Goal: Obtain resource: Download file/media

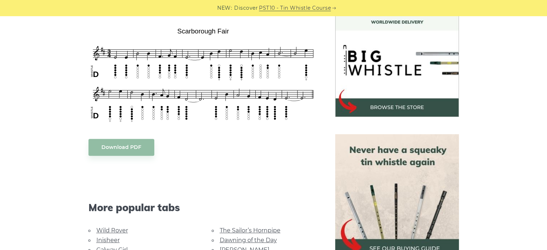
scroll to position [216, 0]
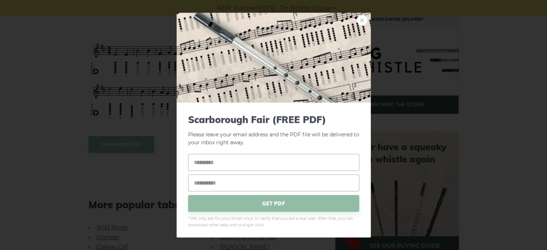
click at [357, 18] on link "×" at bounding box center [362, 20] width 11 height 11
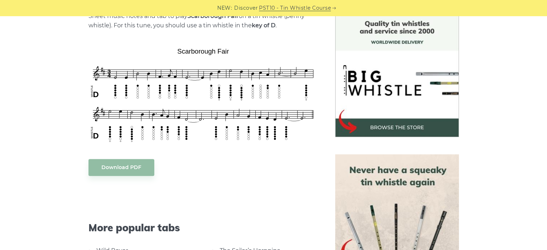
scroll to position [180, 0]
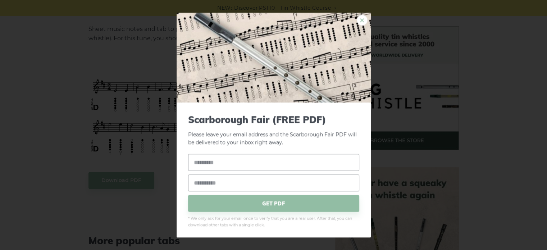
click at [357, 22] on link "×" at bounding box center [362, 20] width 11 height 11
drag, startPoint x: 274, startPoint y: 90, endPoint x: 449, endPoint y: 67, distance: 176.6
click at [449, 67] on div "× Scarborough Fair (FREE PDF) Please leave your email address and the Scarborou…" at bounding box center [273, 125] width 547 height 250
click at [357, 19] on link "×" at bounding box center [362, 20] width 11 height 11
drag, startPoint x: 283, startPoint y: 97, endPoint x: 357, endPoint y: 16, distance: 109.7
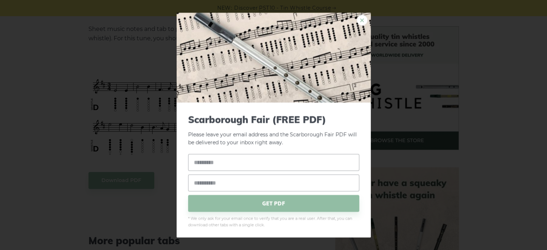
click at [357, 16] on link "×" at bounding box center [362, 20] width 11 height 11
drag, startPoint x: 243, startPoint y: 112, endPoint x: 217, endPoint y: 166, distance: 59.8
click at [217, 166] on input "text" at bounding box center [273, 162] width 171 height 17
click at [217, 165] on input "text" at bounding box center [273, 162] width 171 height 17
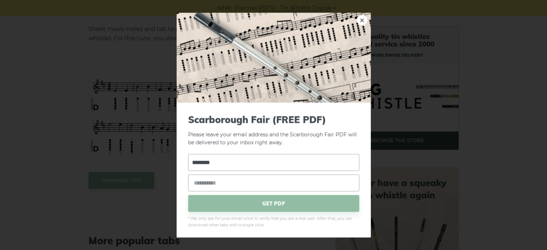
type input "********"
type input "**********"
click at [249, 200] on span "GET PDF" at bounding box center [273, 203] width 171 height 17
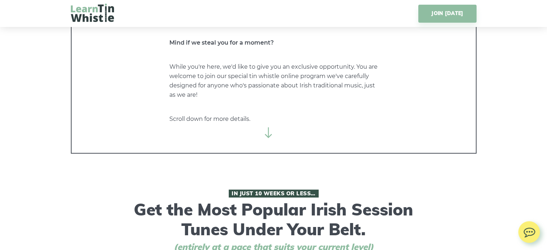
scroll to position [252, 0]
